Goal: Task Accomplishment & Management: Use online tool/utility

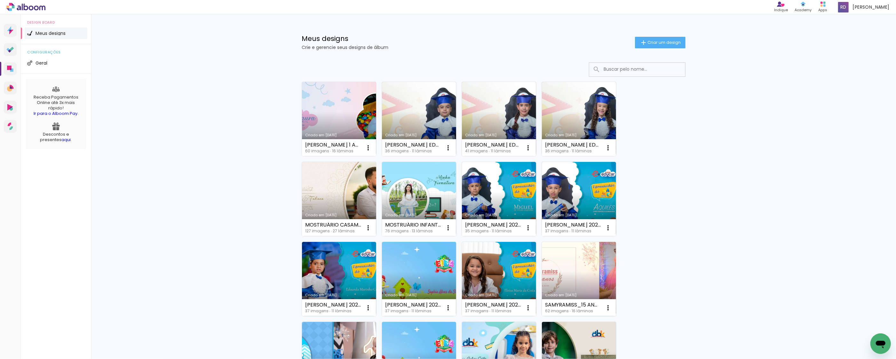
click at [348, 189] on link "Criado em [DATE]" at bounding box center [339, 199] width 74 height 74
